Goal: Task Accomplishment & Management: Use online tool/utility

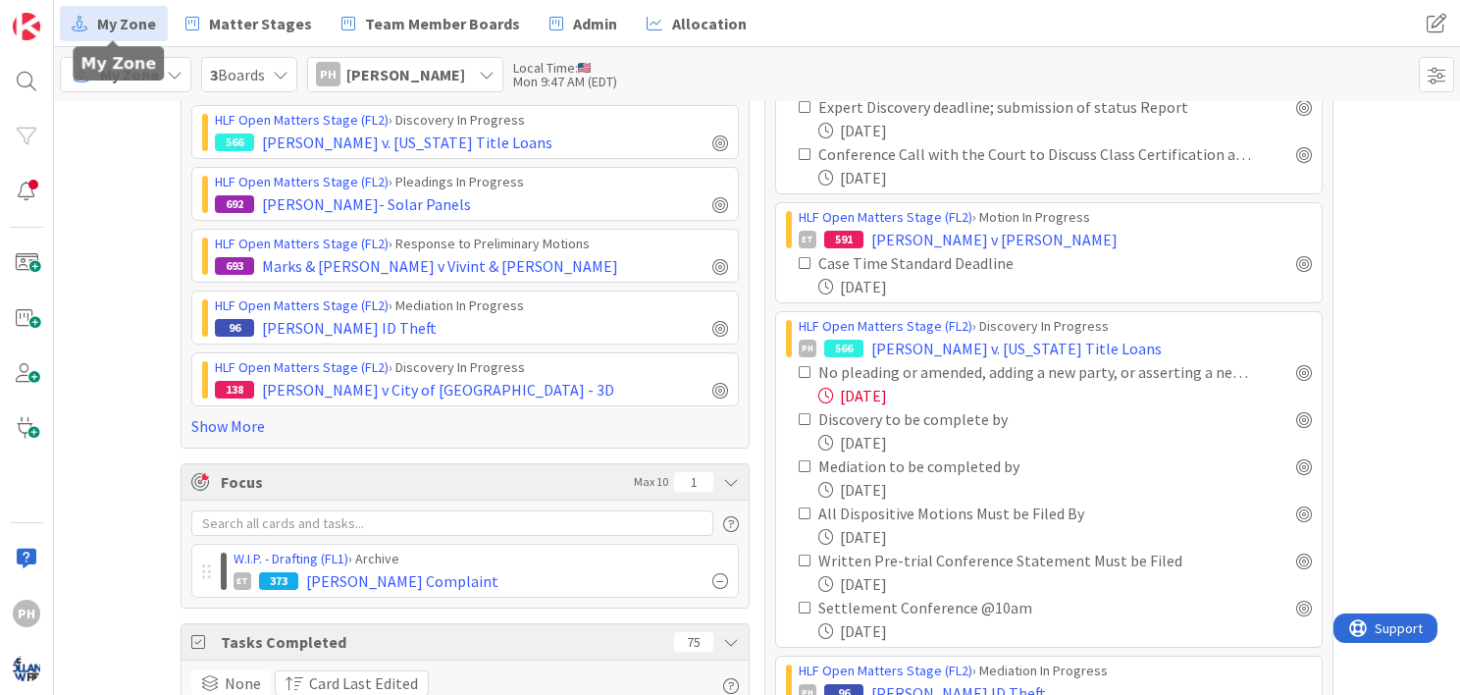
scroll to position [410, 0]
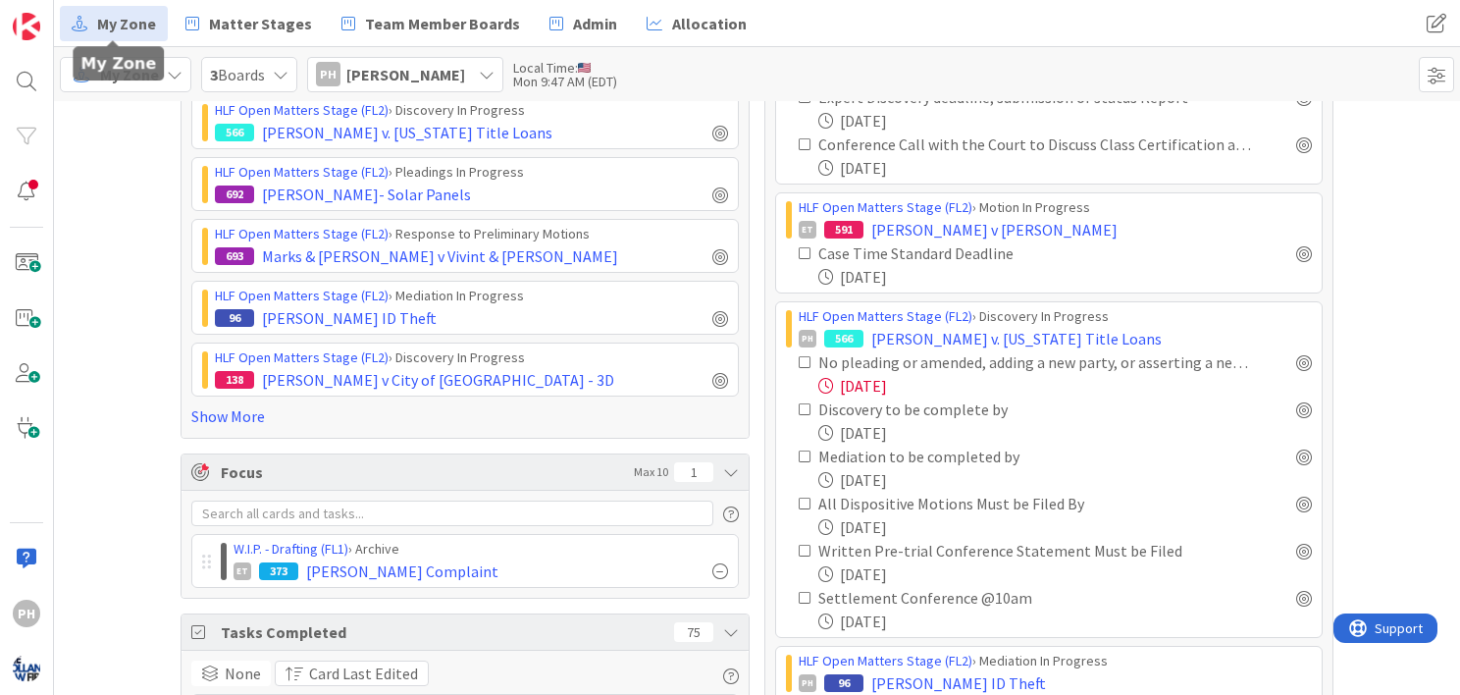
click at [799, 361] on icon at bounding box center [806, 362] width 14 height 14
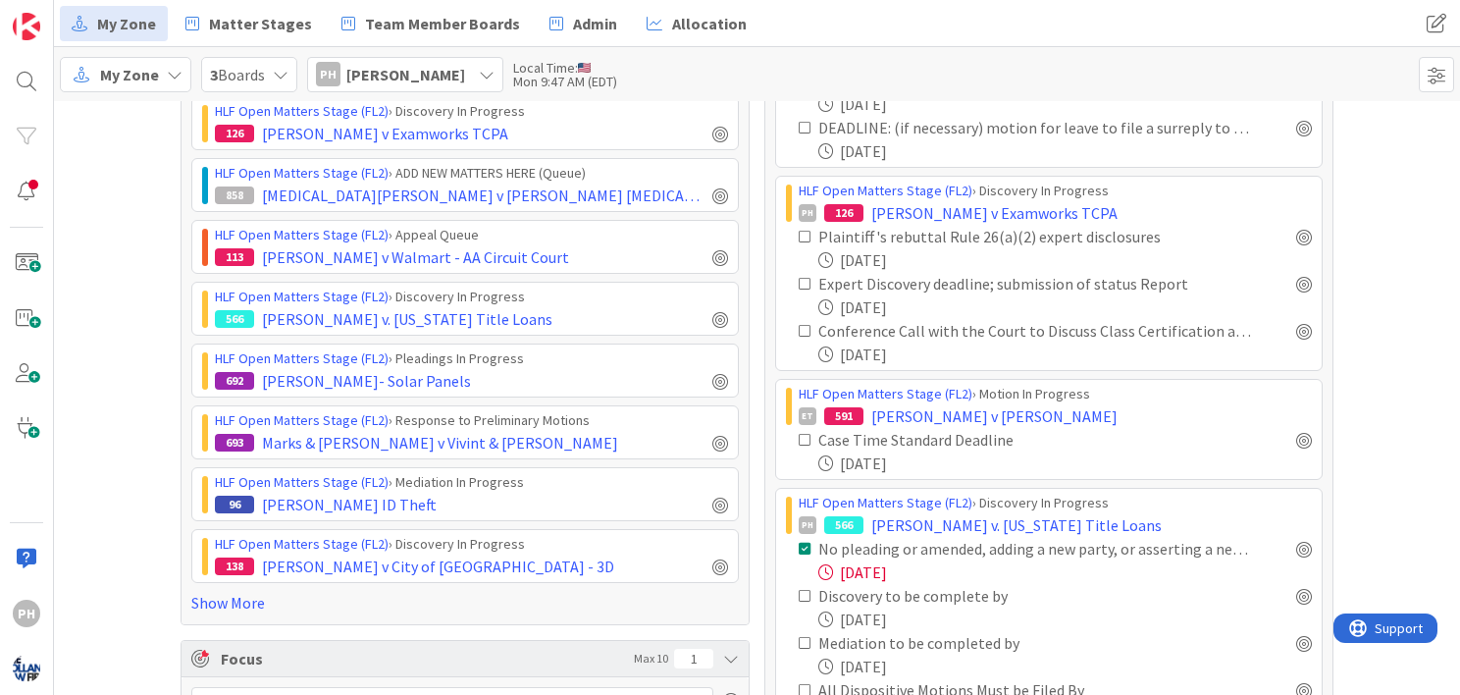
scroll to position [206, 0]
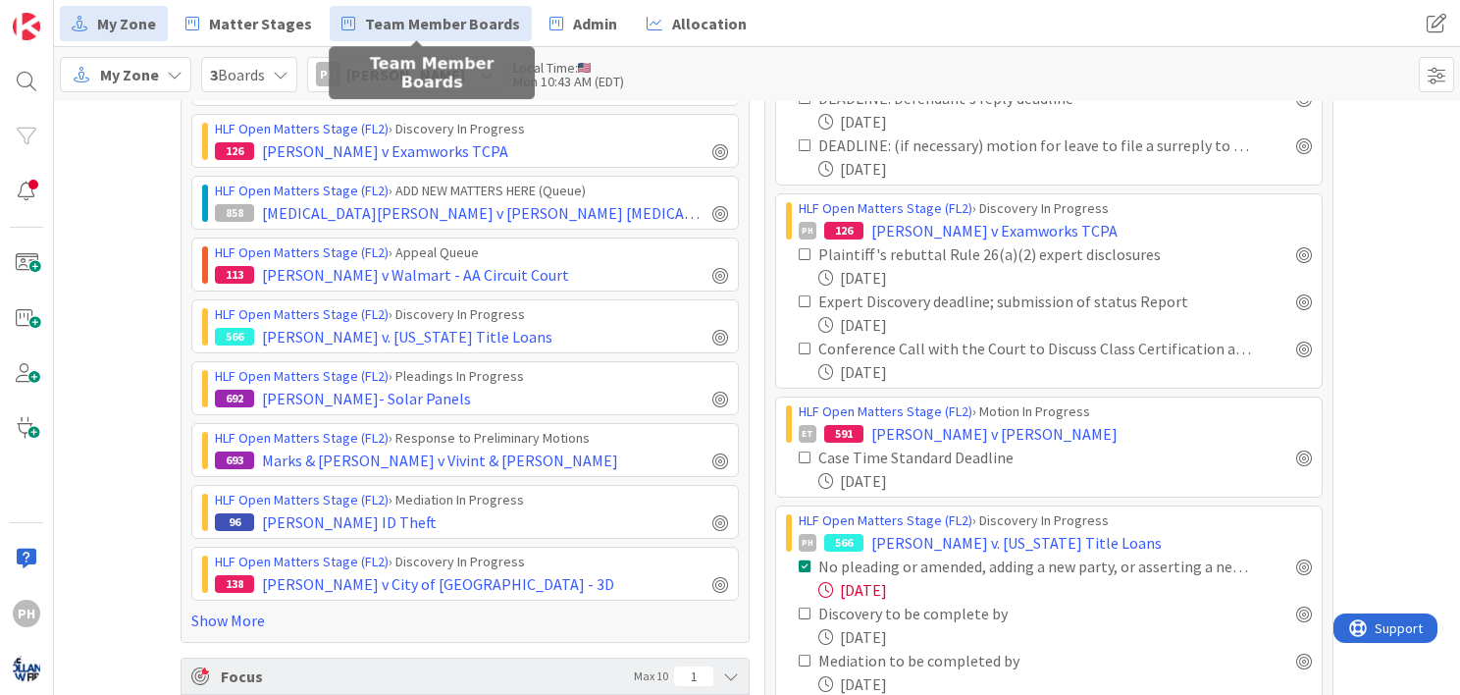
click at [396, 24] on span "Team Member Boards" at bounding box center [442, 24] width 155 height 24
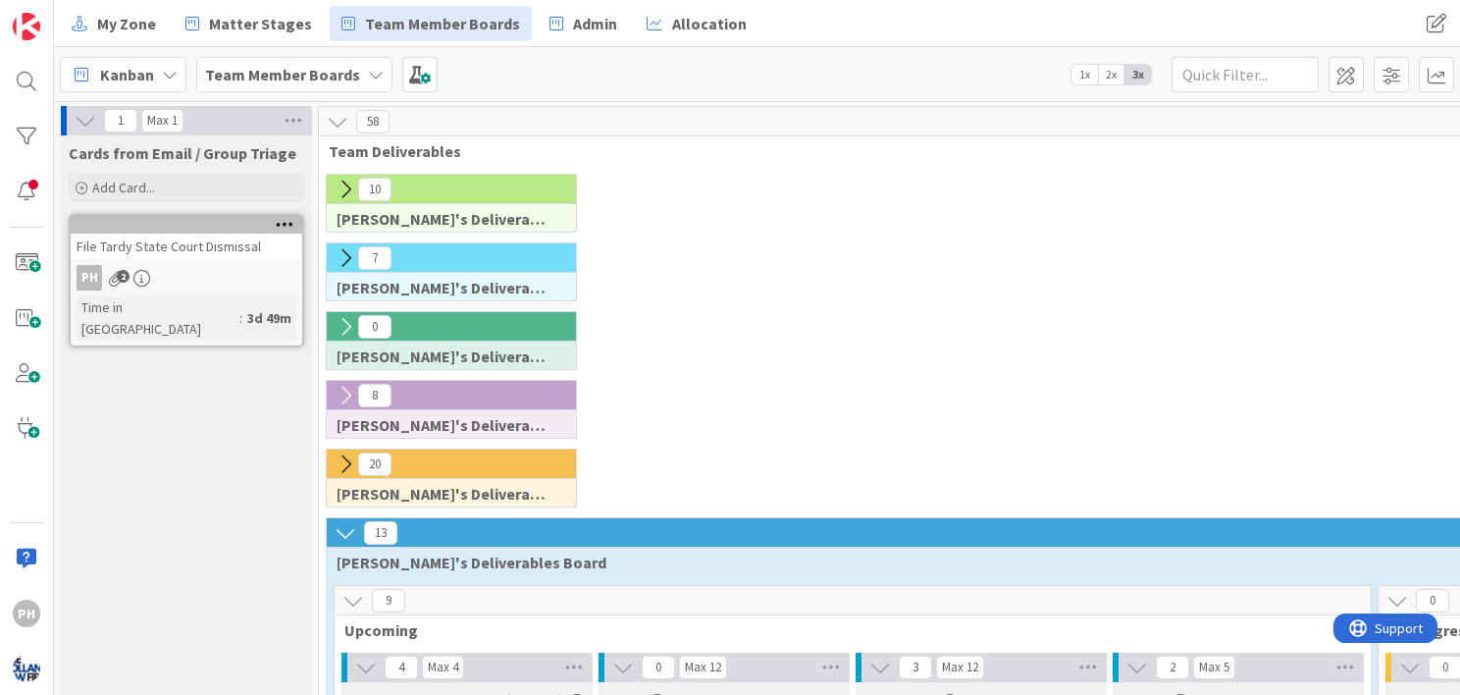
click at [343, 458] on icon at bounding box center [346, 464] width 22 height 22
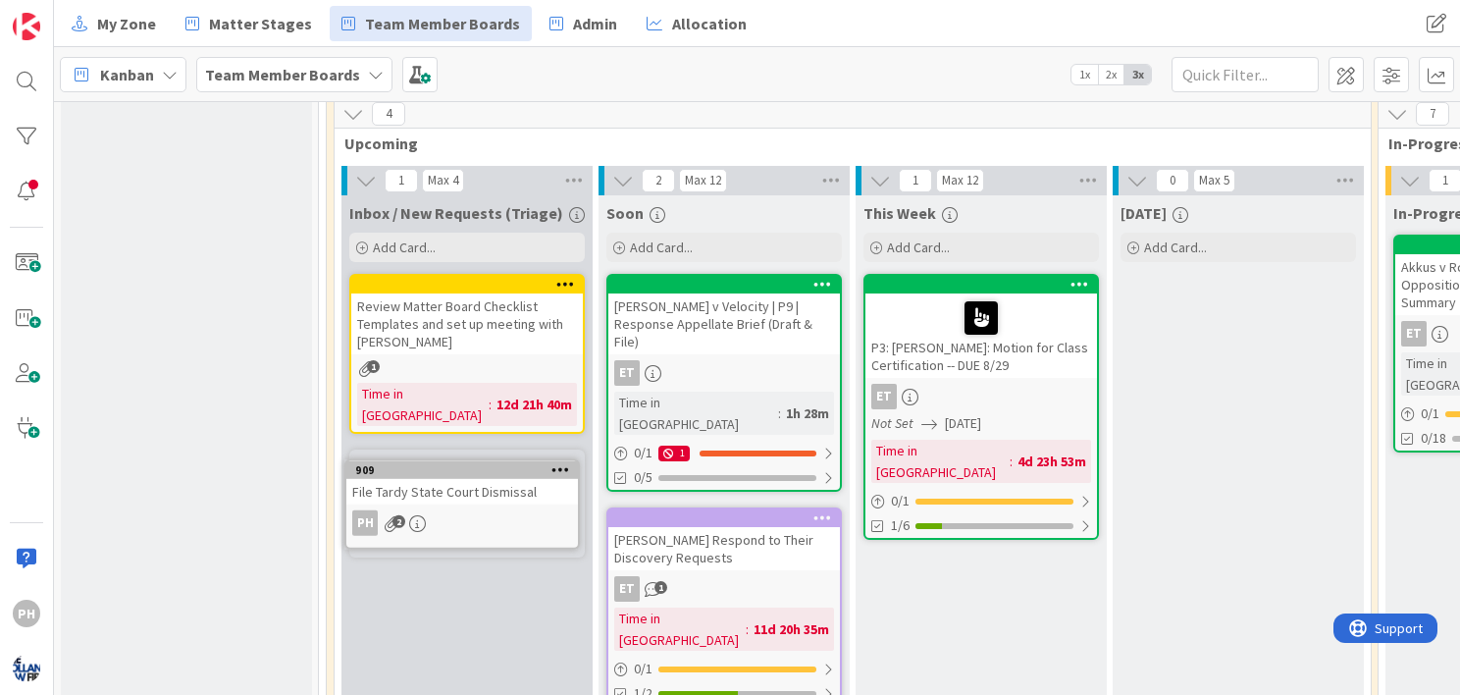
scroll to position [440, 0]
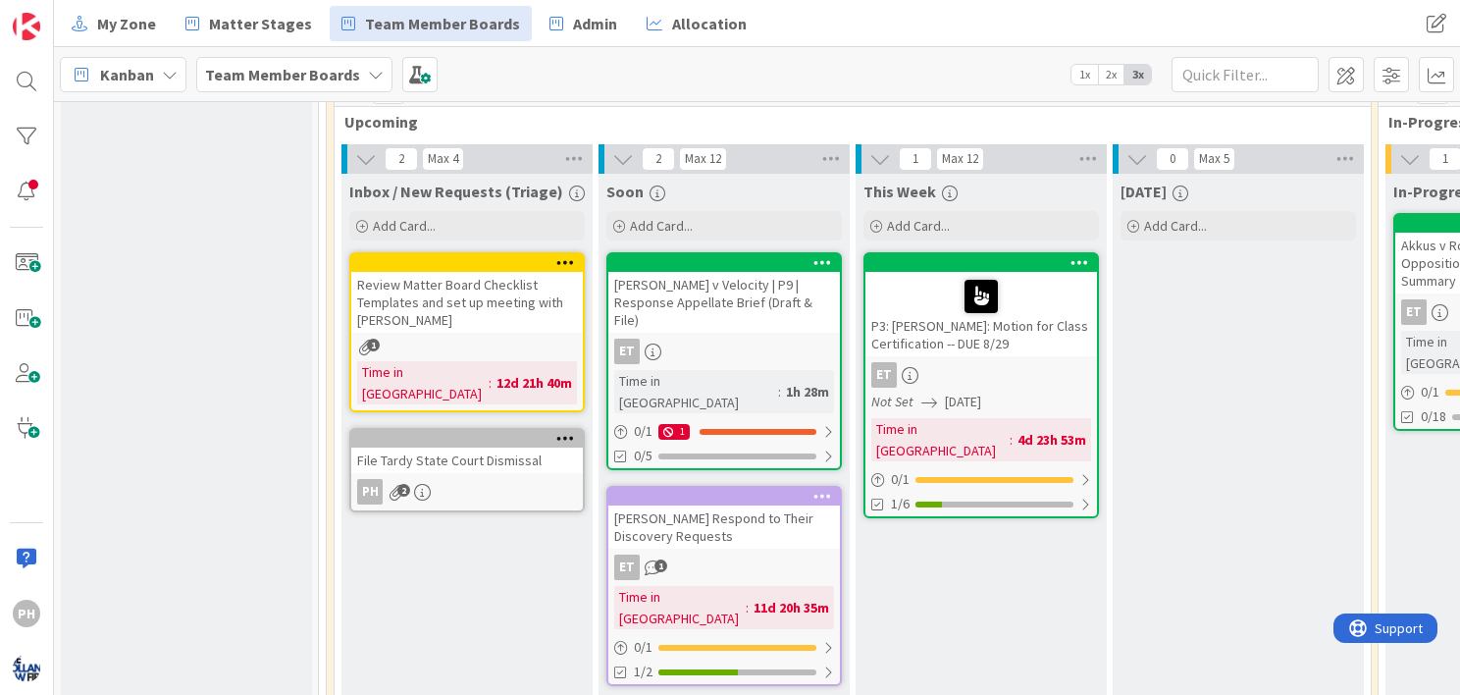
click at [467, 447] on div "File Tardy State Court Dismissal" at bounding box center [467, 460] width 232 height 26
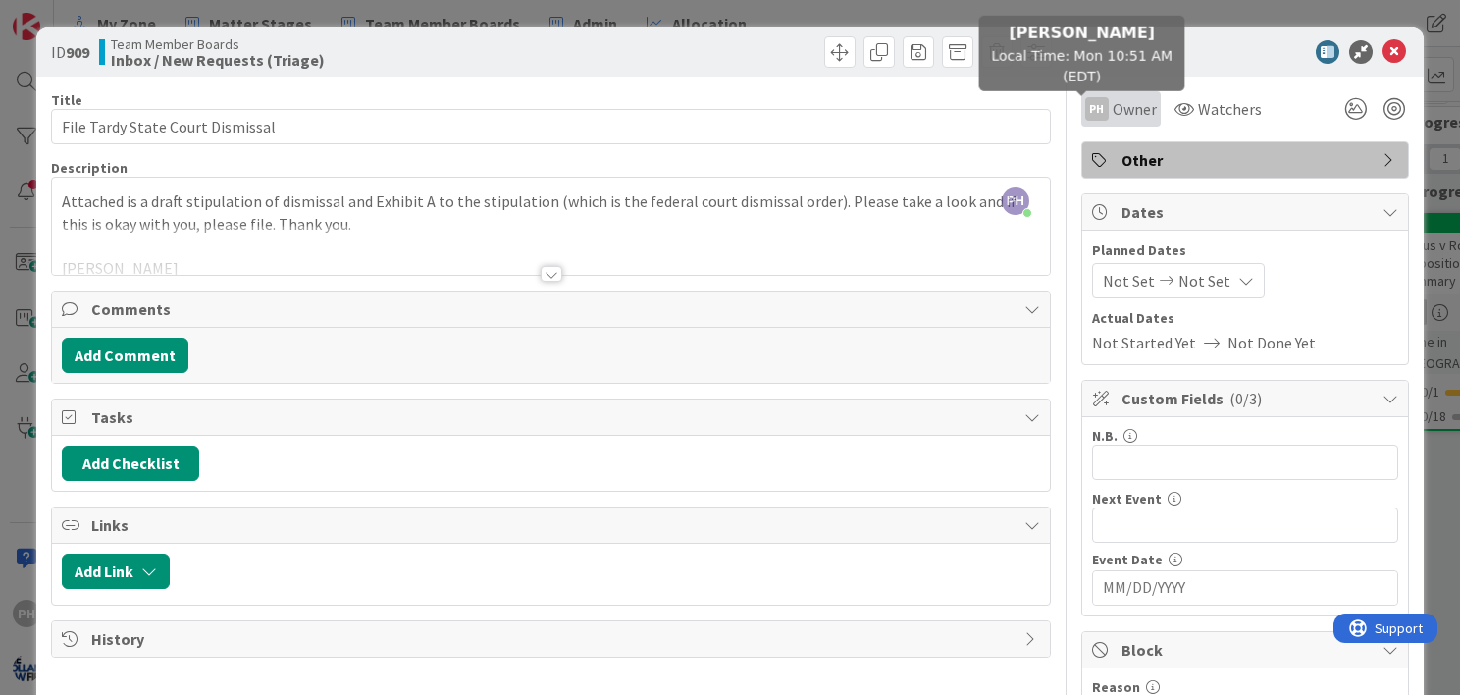
click at [1087, 103] on div "PH" at bounding box center [1097, 109] width 24 height 24
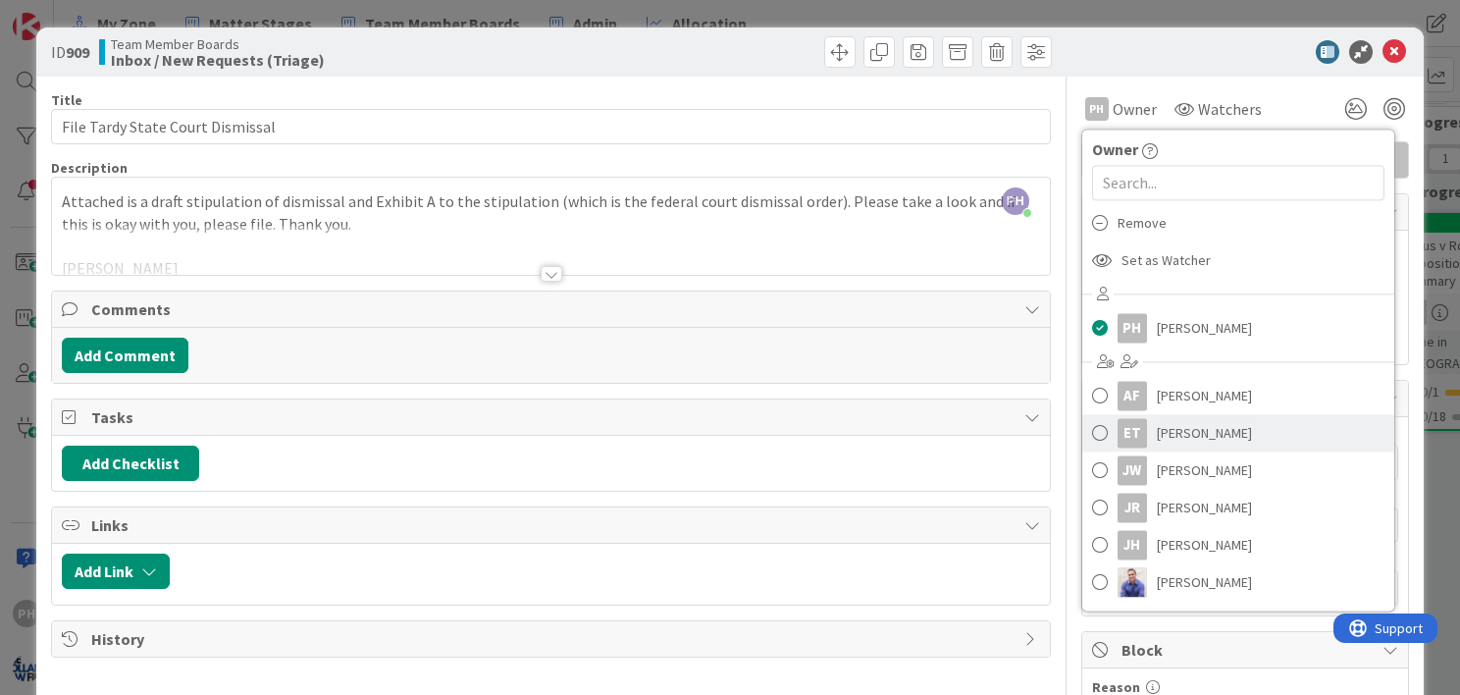
click at [1092, 423] on span at bounding box center [1100, 432] width 16 height 29
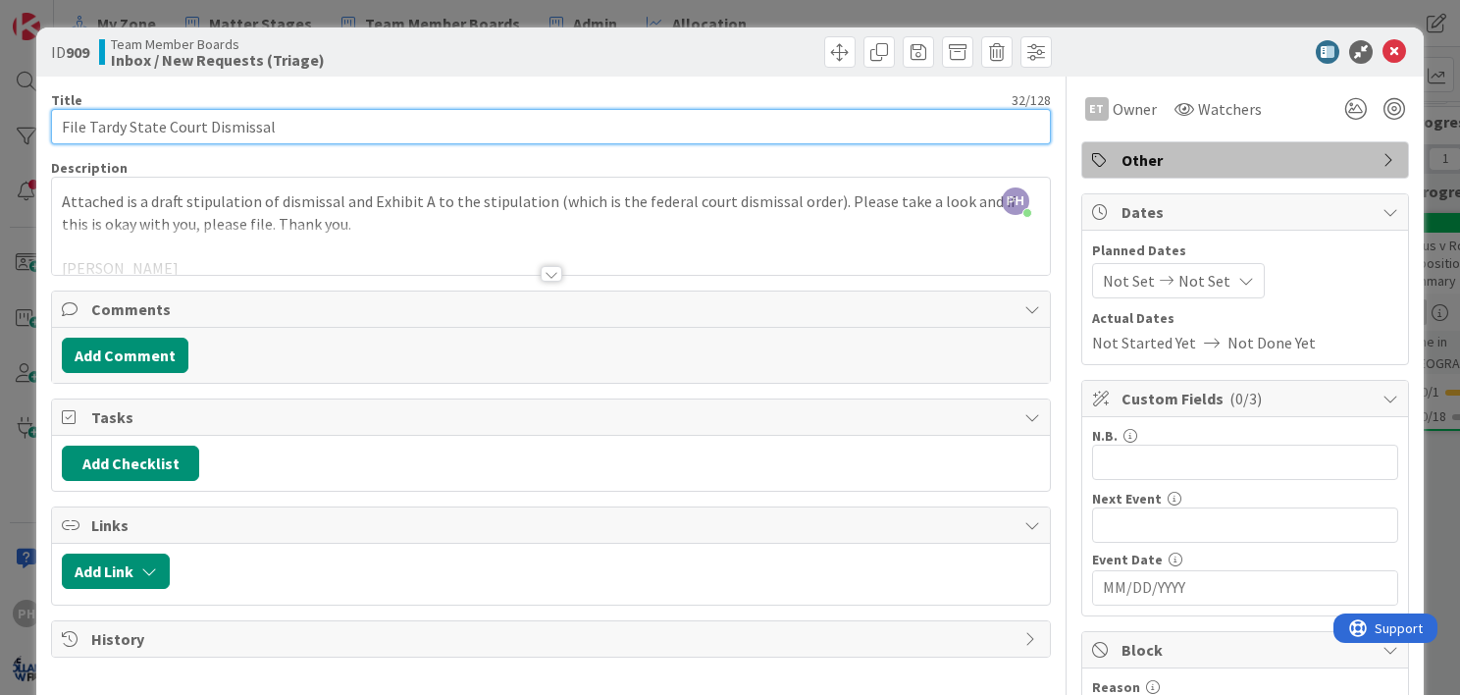
click at [397, 112] on input "File Tardy State Court Dismissal" at bounding box center [551, 126] width 1000 height 35
type input "File Tardy State Court Dismissal after MOHELA funds clear"
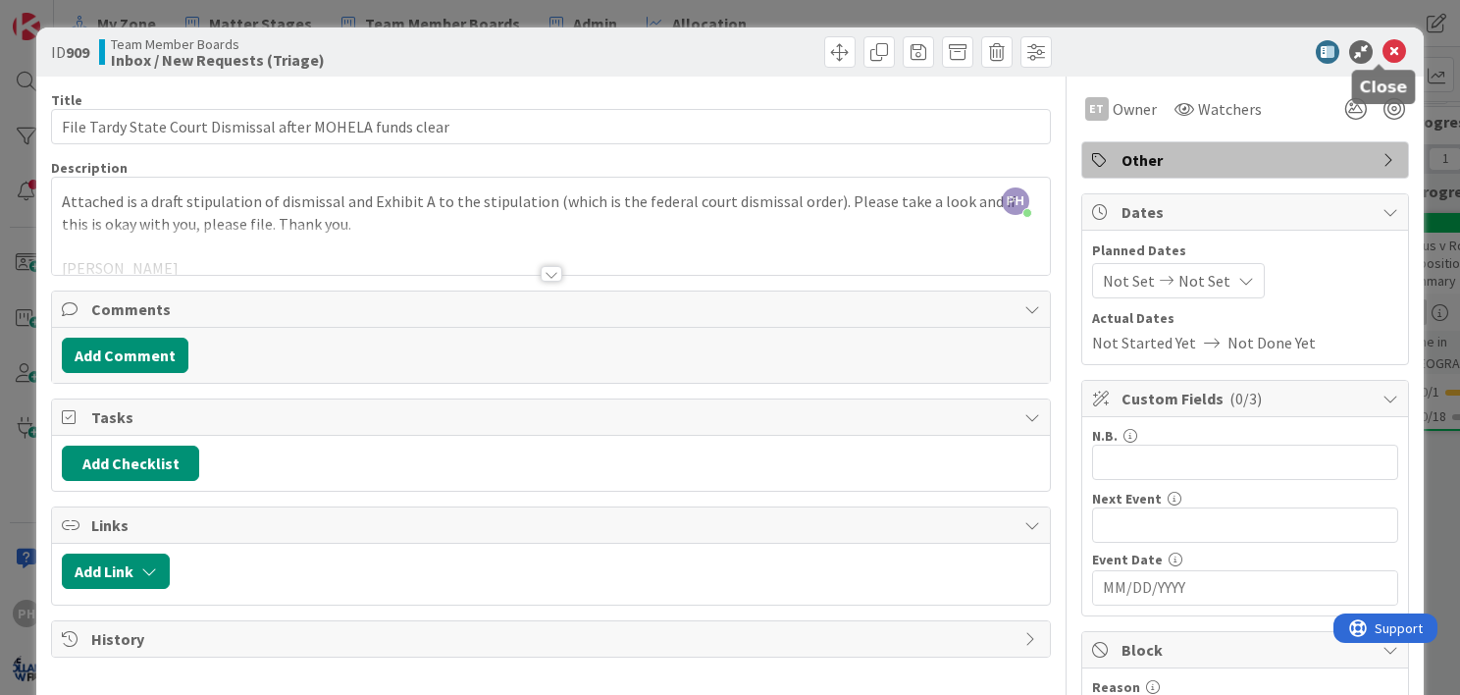
click at [1383, 40] on icon at bounding box center [1395, 52] width 24 height 24
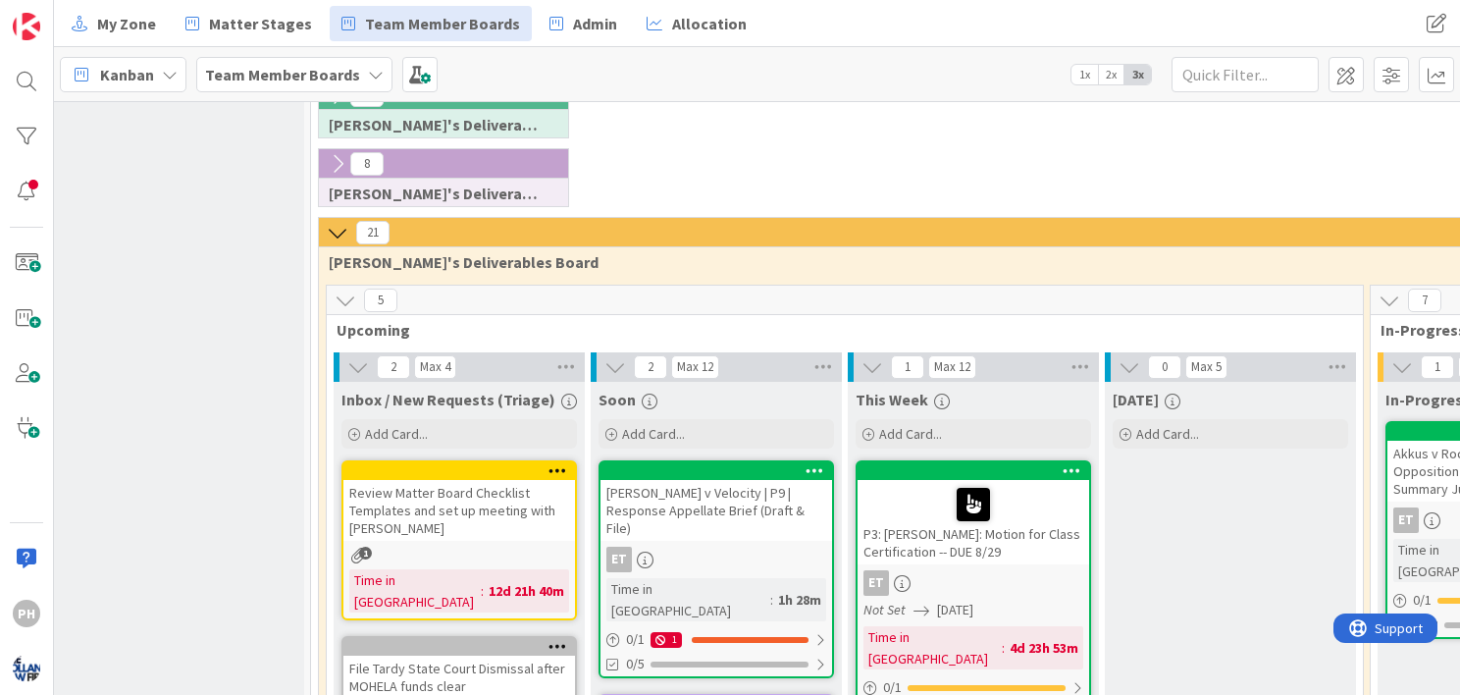
scroll to position [228, 8]
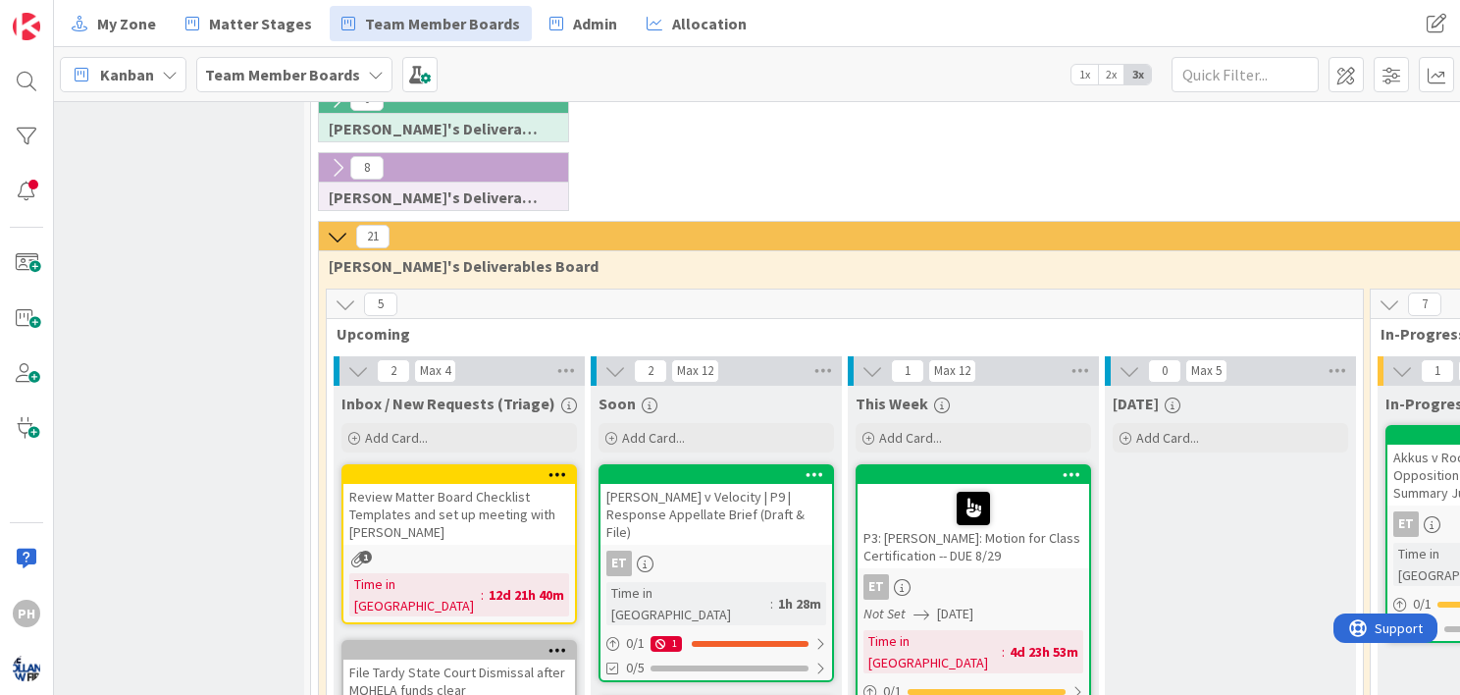
click at [338, 226] on icon at bounding box center [338, 237] width 22 height 22
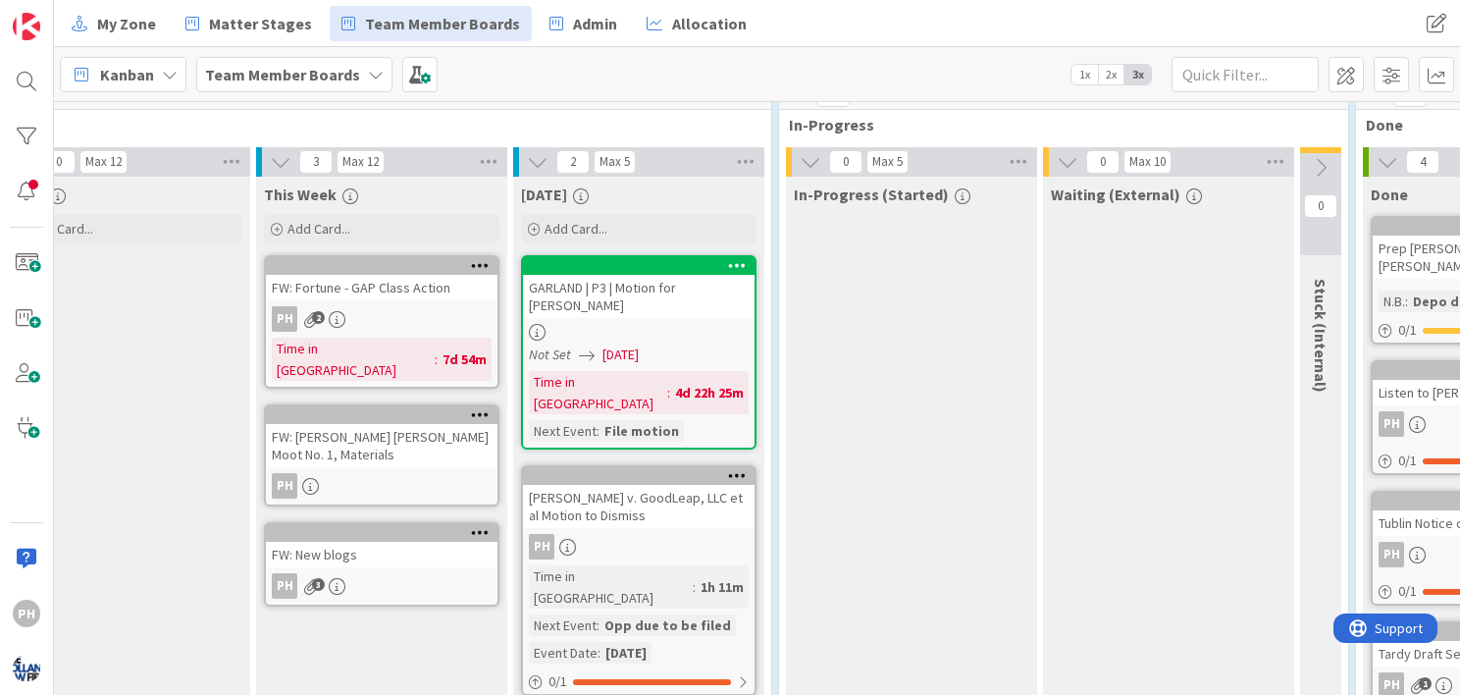
scroll to position [505, 601]
